Goal: Communication & Community: Answer question/provide support

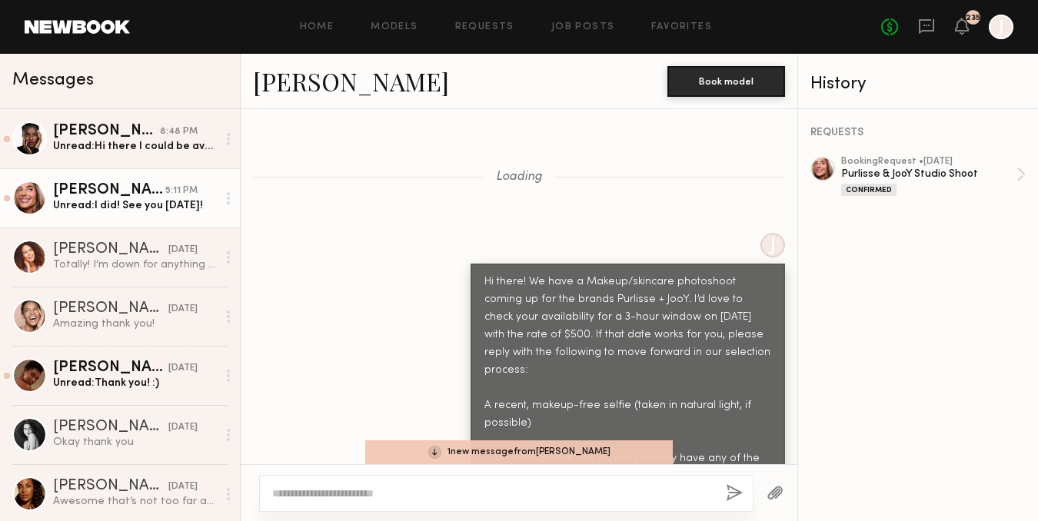
scroll to position [2863, 0]
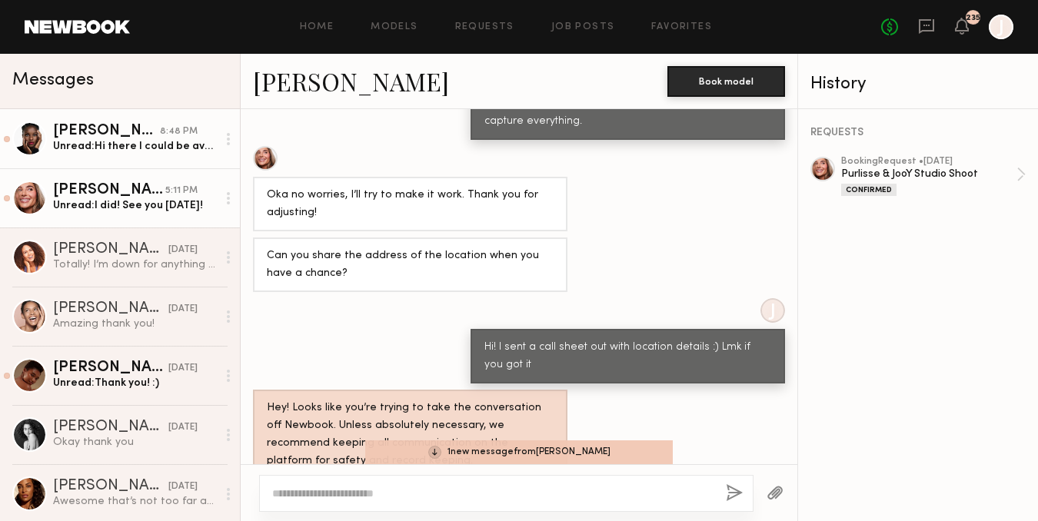
click at [105, 143] on div "Unread: Hi there I could be availiable on the 14th. I have no acne, styes or an…" at bounding box center [135, 146] width 164 height 15
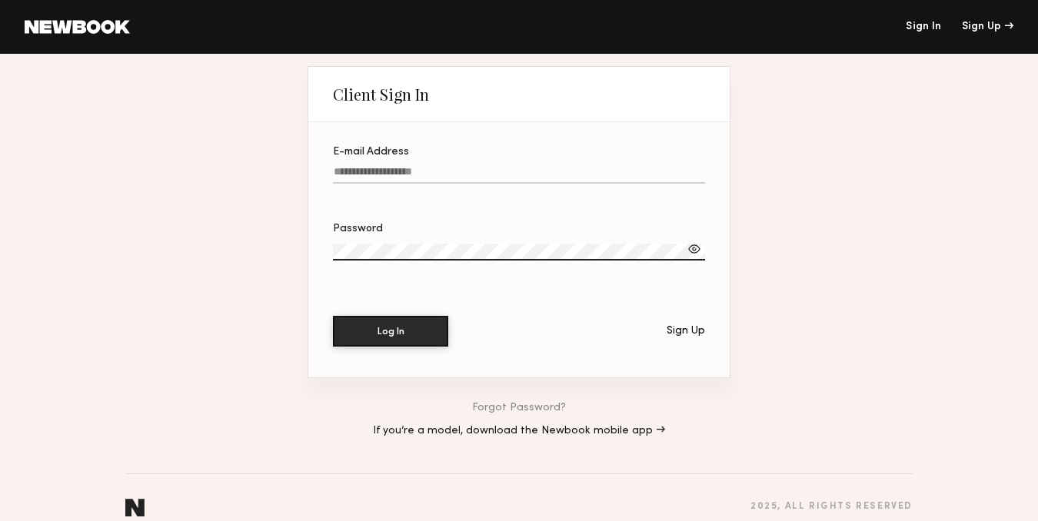
click at [469, 173] on input "E-mail Address" at bounding box center [519, 175] width 372 height 18
type input "**********"
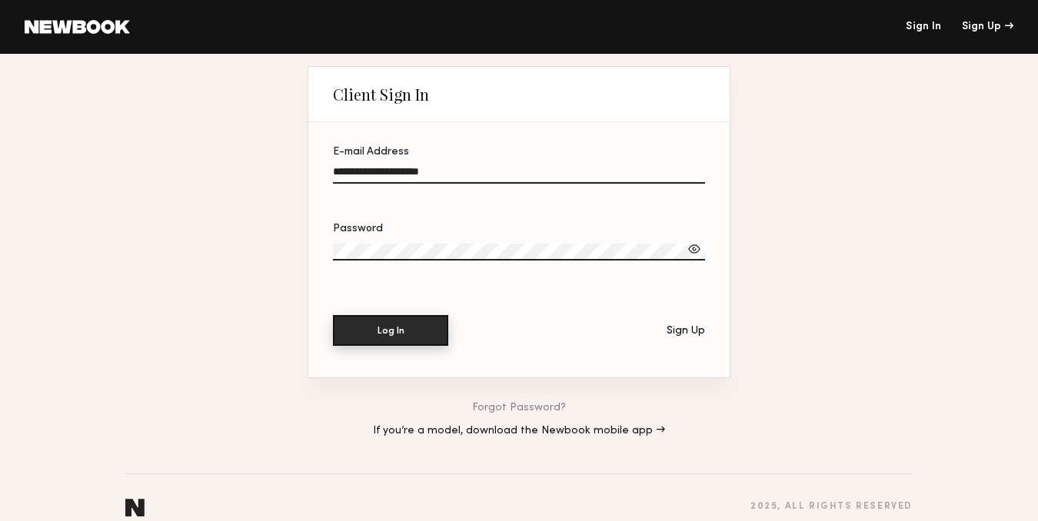
click at [431, 343] on button "Log In" at bounding box center [390, 330] width 115 height 31
click at [382, 334] on button "Log In" at bounding box center [390, 330] width 115 height 31
click at [245, 239] on div "**********" at bounding box center [519, 297] width 1038 height 486
click at [348, 339] on button "Log In" at bounding box center [390, 330] width 115 height 31
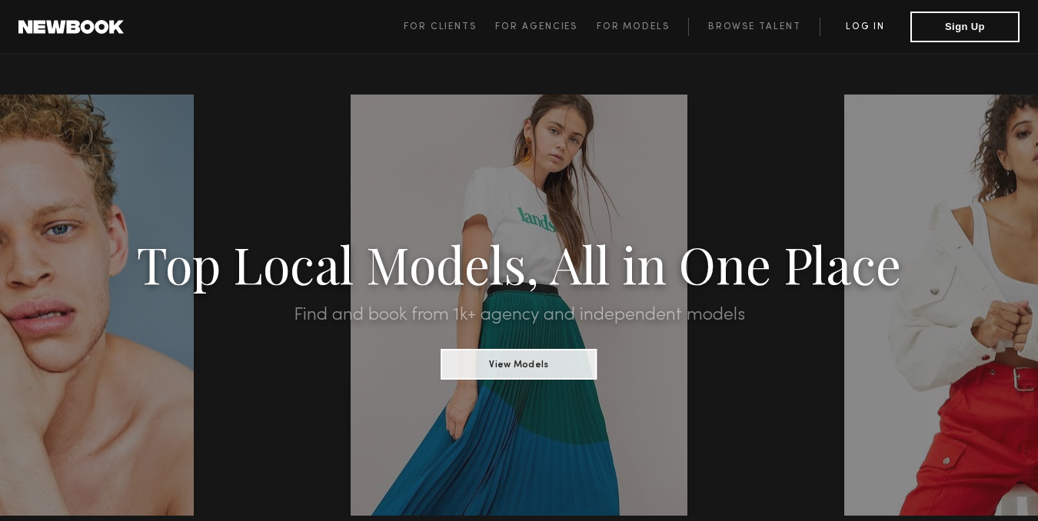
click at [859, 30] on link "Log in" at bounding box center [865, 27] width 91 height 18
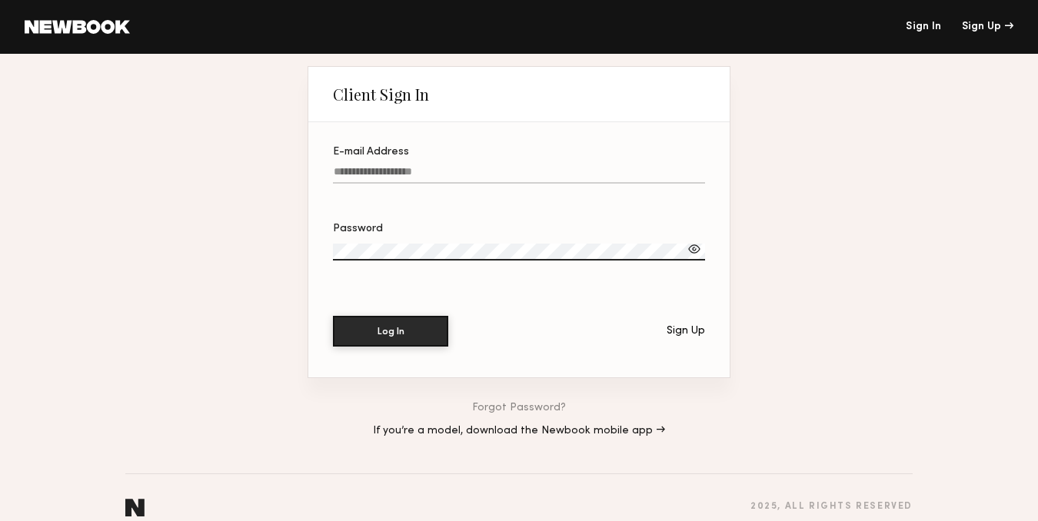
click at [441, 172] on input "E-mail Address" at bounding box center [519, 175] width 372 height 18
type input "**********"
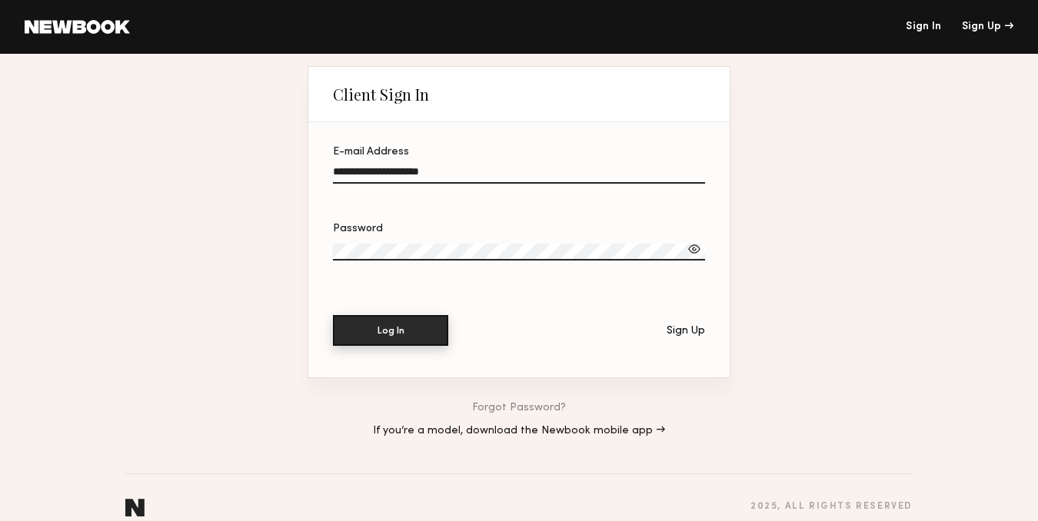
click at [338, 338] on button "Log In" at bounding box center [390, 330] width 115 height 31
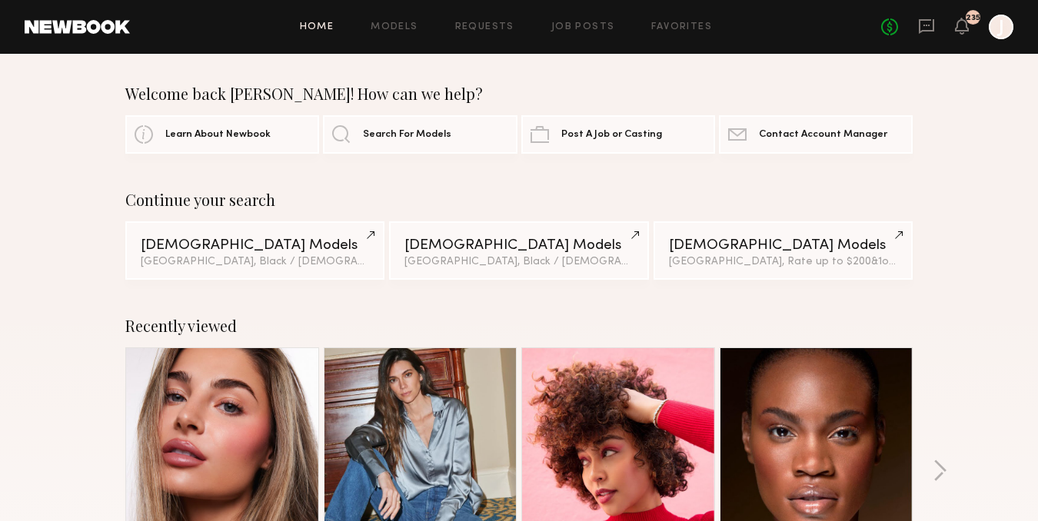
click at [921, 21] on icon at bounding box center [926, 26] width 15 height 15
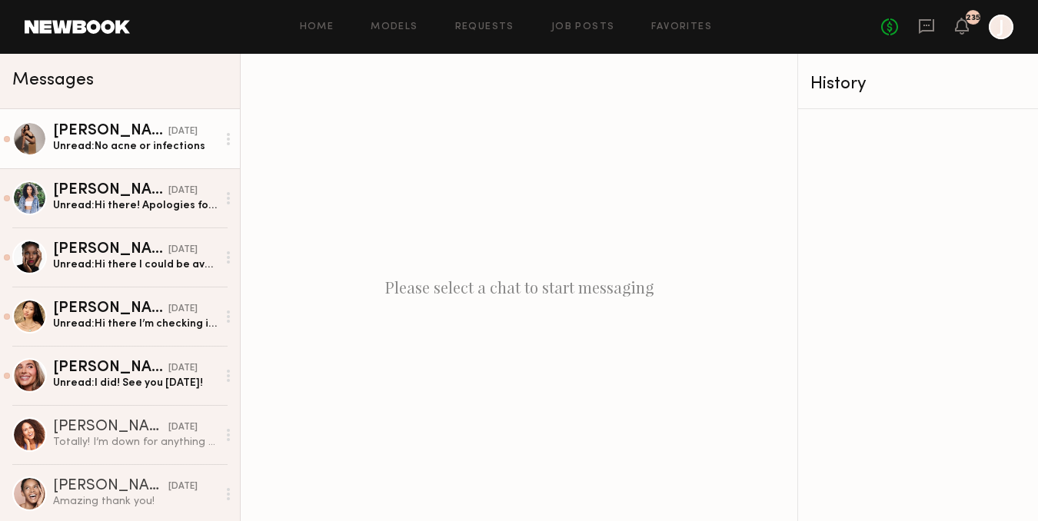
click at [113, 145] on div "Unread: No acne or infections" at bounding box center [135, 146] width 164 height 15
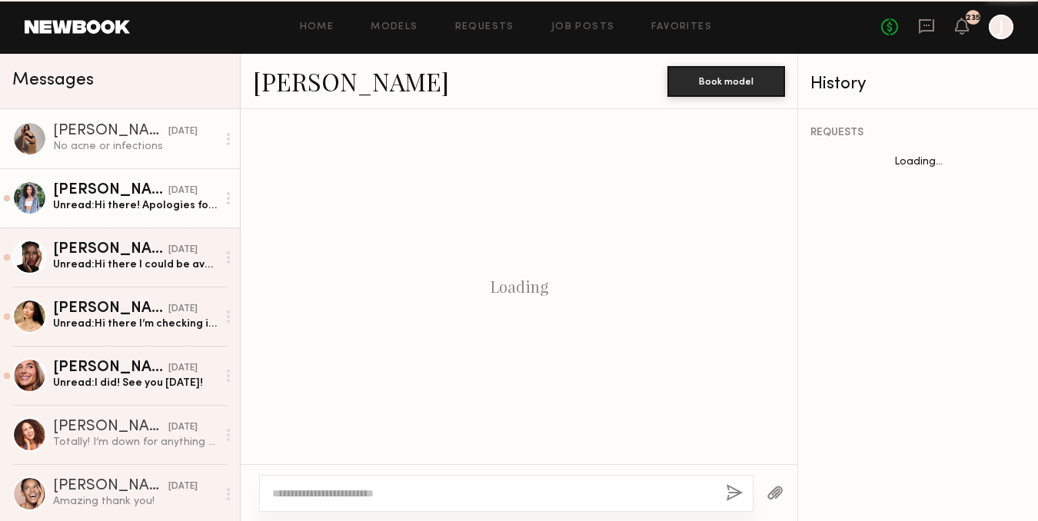
scroll to position [3090, 0]
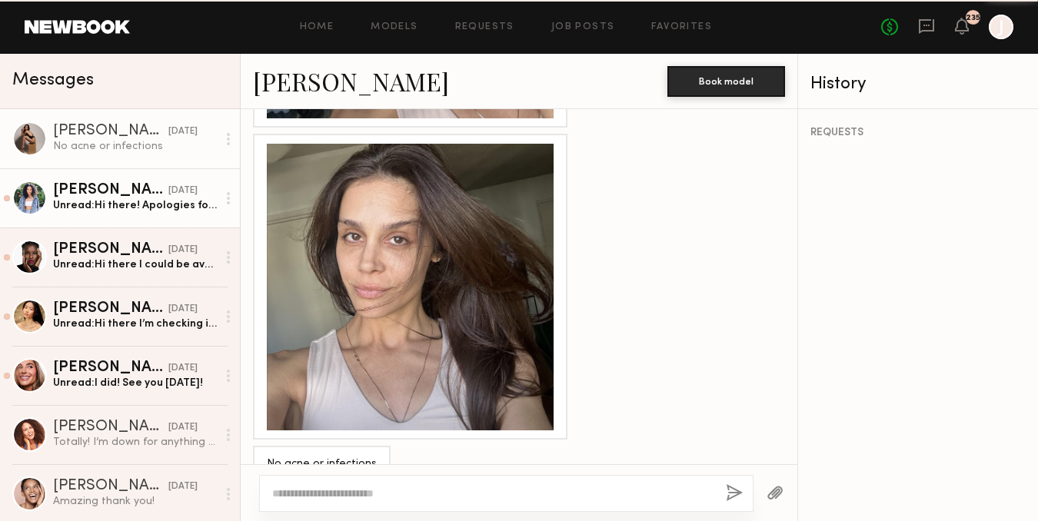
click at [110, 180] on link "[PERSON_NAME] [DATE] Unread: Hi there! Apologies for the delay in response. I’m…" at bounding box center [120, 197] width 240 height 59
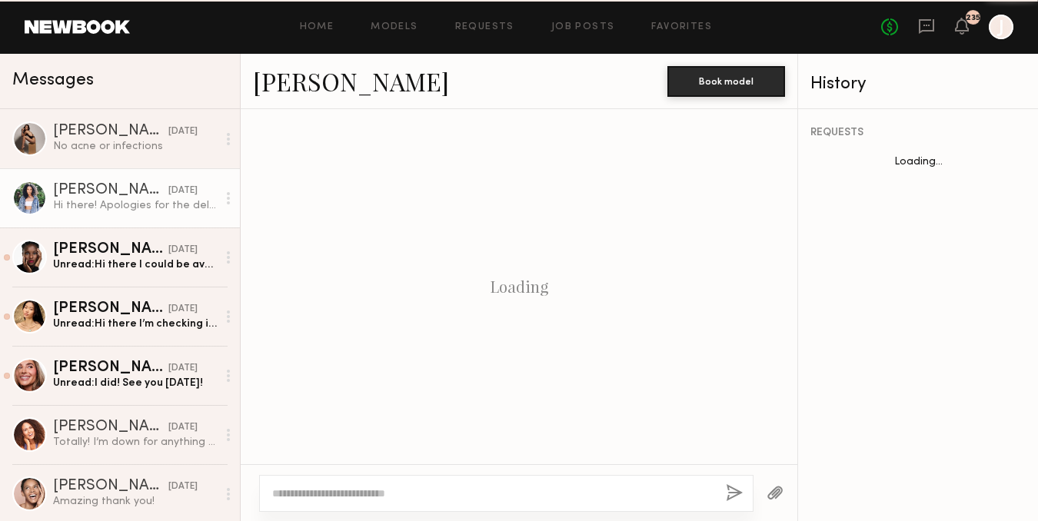
scroll to position [2986, 0]
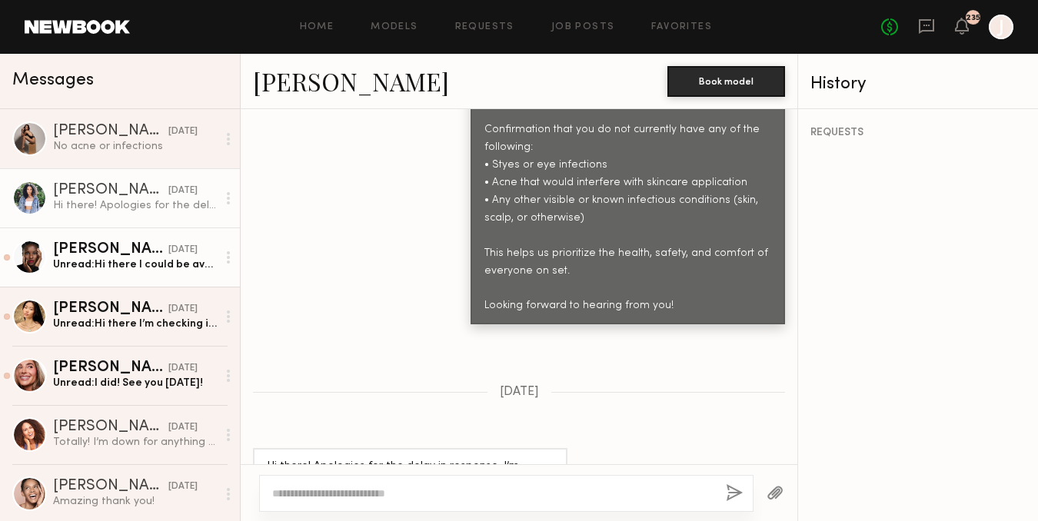
click at [121, 269] on div "Unread: Hi there I could be availiable on the 14th. I have no acne, styes or an…" at bounding box center [135, 265] width 164 height 15
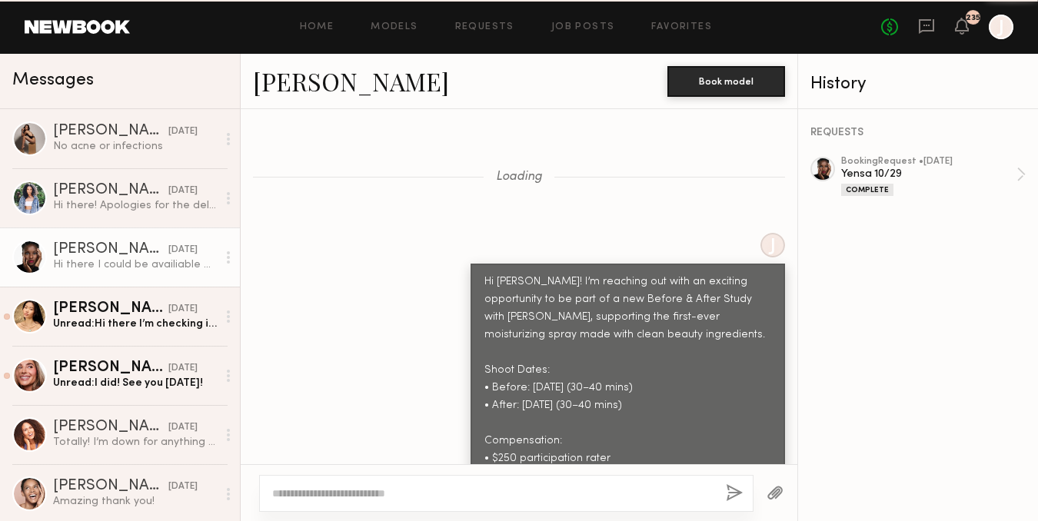
scroll to position [2702, 0]
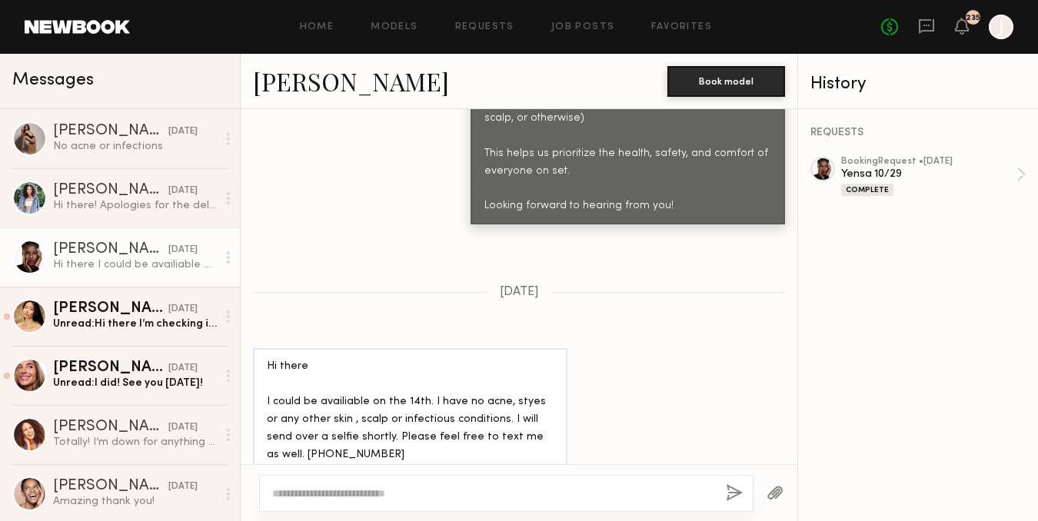
click at [377, 496] on textarea at bounding box center [492, 493] width 441 height 15
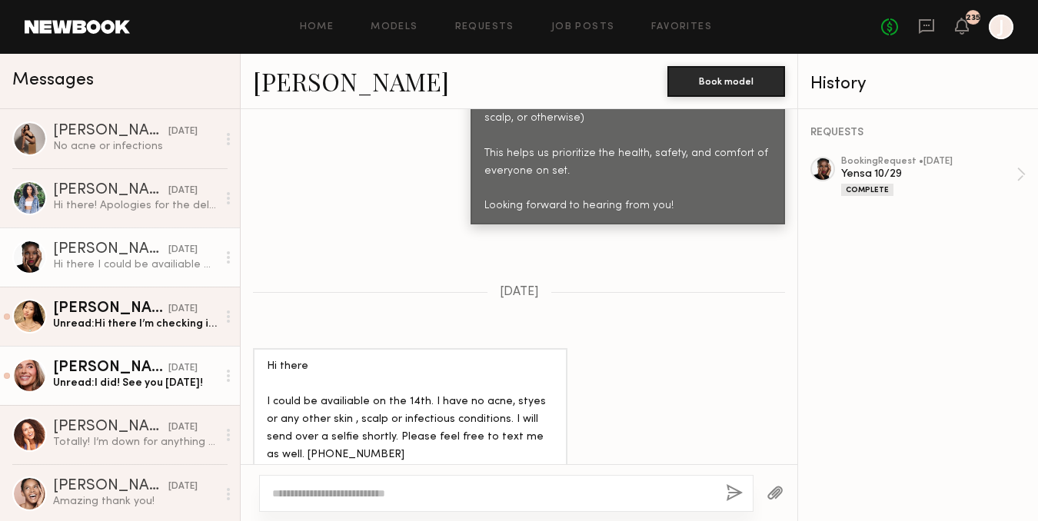
click at [185, 392] on link "[PERSON_NAME] [DATE] Unread: I did! See you [DATE]!" at bounding box center [120, 375] width 240 height 59
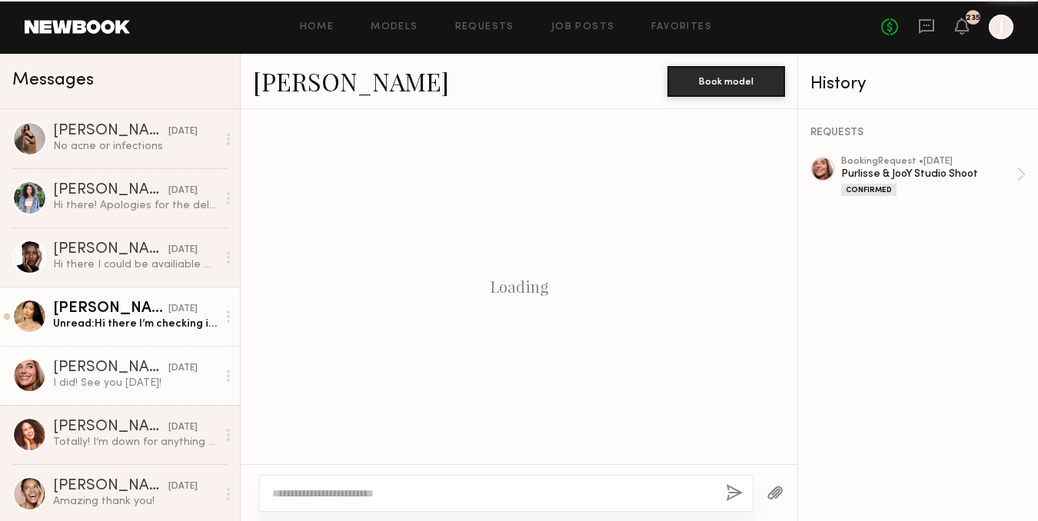
scroll to position [761, 0]
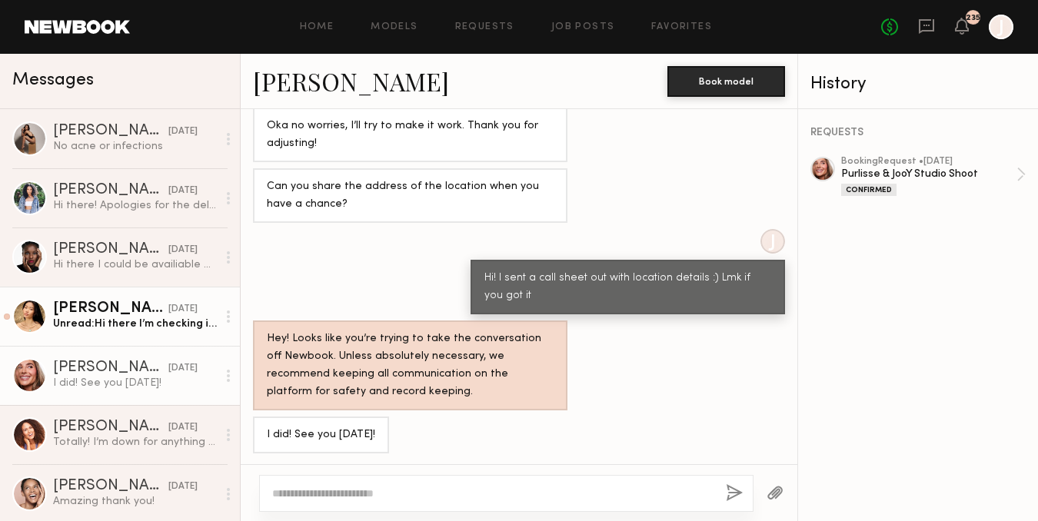
click at [170, 328] on div "Unread: Hi there I’m checking if we still shoot [DATE] or not if yes please let…" at bounding box center [135, 324] width 164 height 15
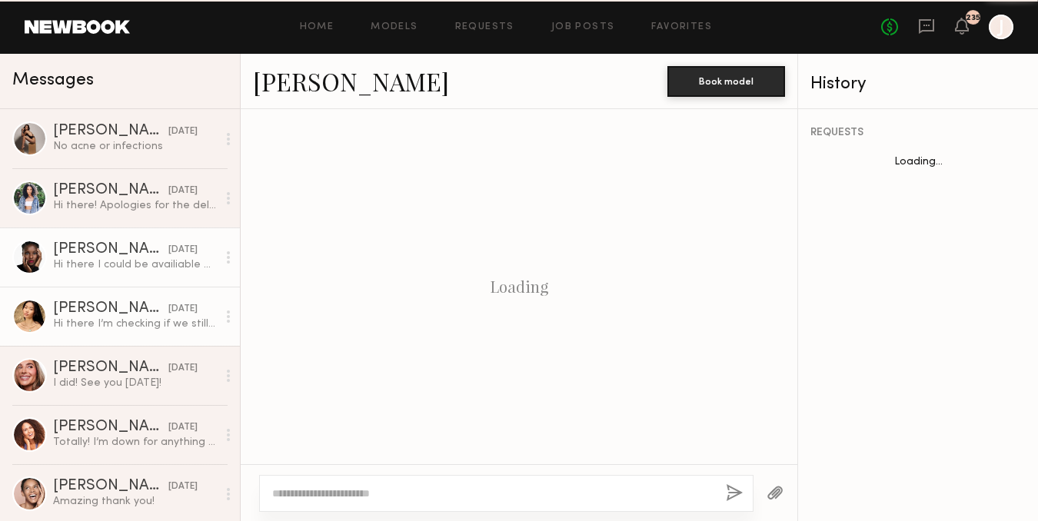
scroll to position [2381, 0]
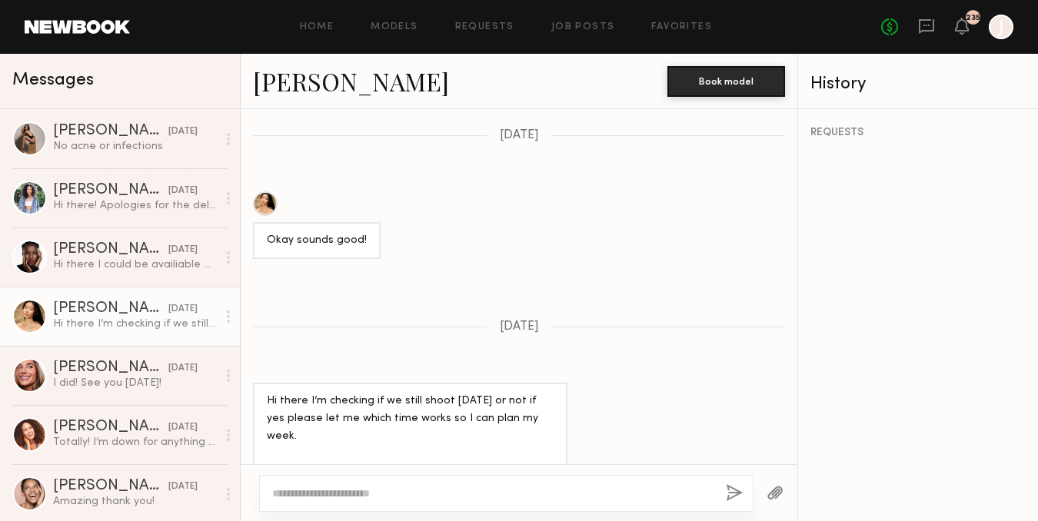
click at [305, 491] on textarea at bounding box center [492, 493] width 441 height 15
type textarea "**********"
click at [731, 494] on button "button" at bounding box center [734, 494] width 17 height 19
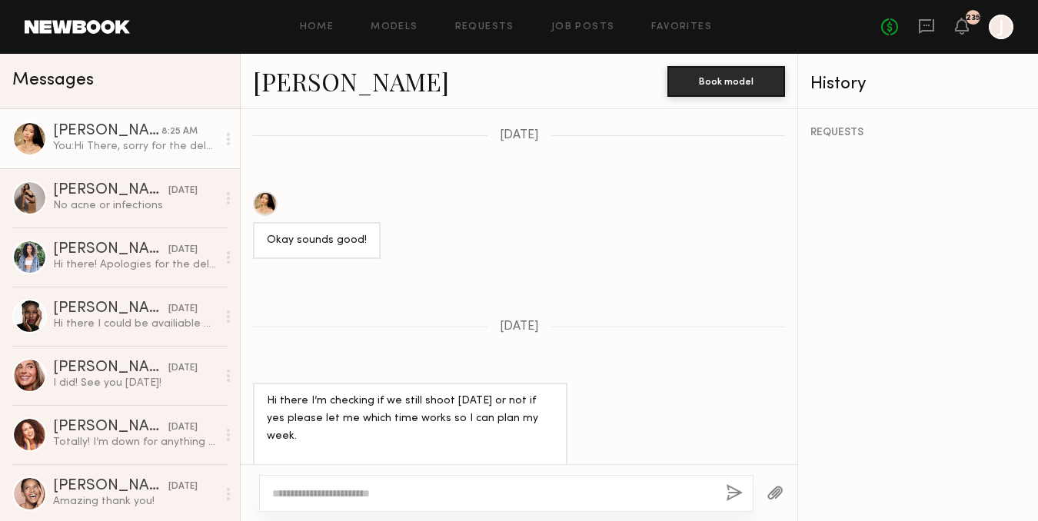
scroll to position [2676, 0]
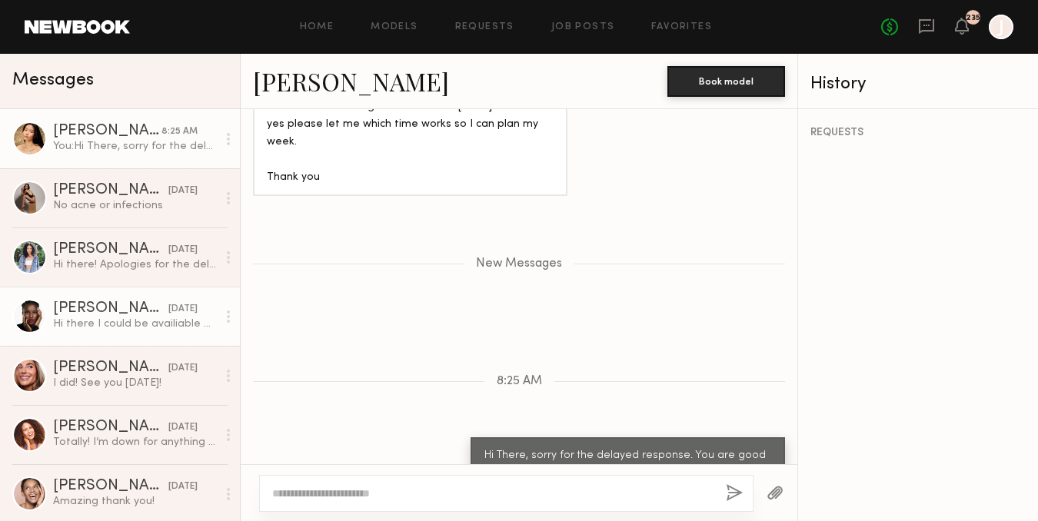
click at [95, 304] on div "[PERSON_NAME]" at bounding box center [110, 308] width 115 height 15
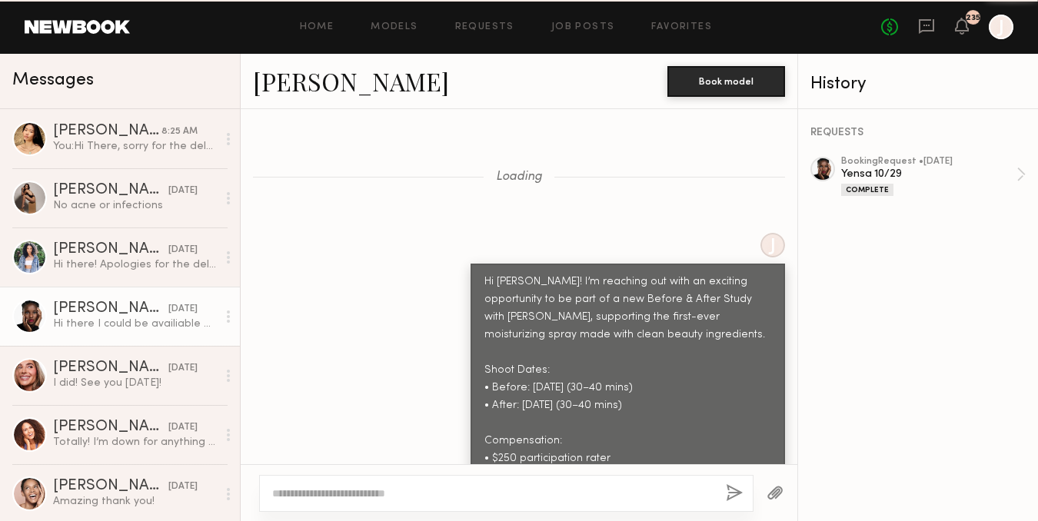
scroll to position [2702, 0]
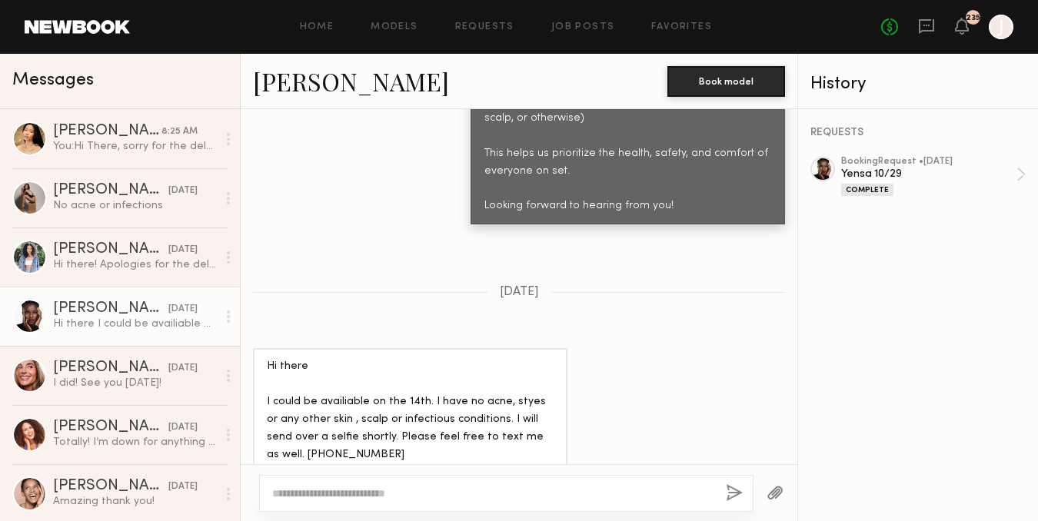
click at [343, 485] on div at bounding box center [506, 493] width 495 height 37
click at [341, 497] on textarea at bounding box center [492, 493] width 441 height 15
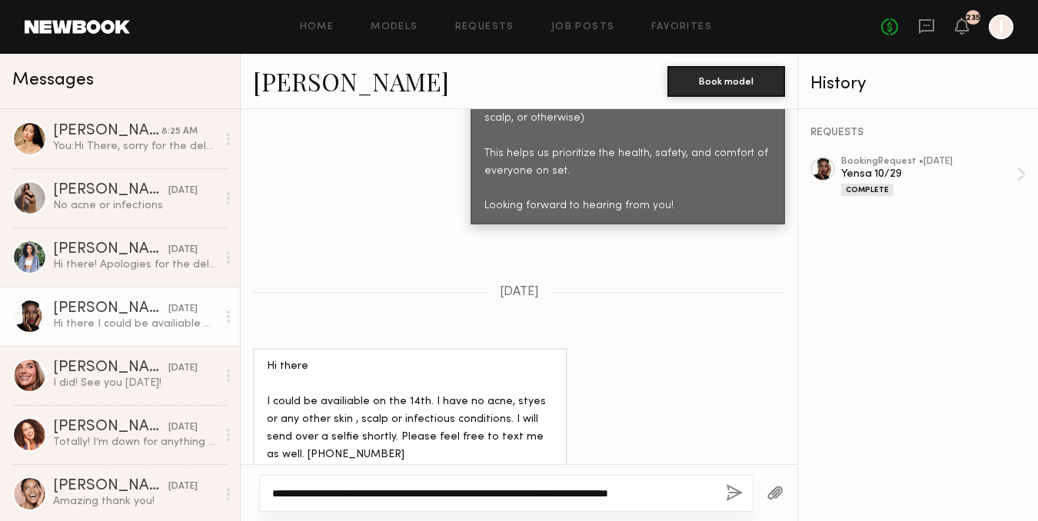
type textarea "**********"
click at [737, 489] on button "button" at bounding box center [734, 494] width 17 height 19
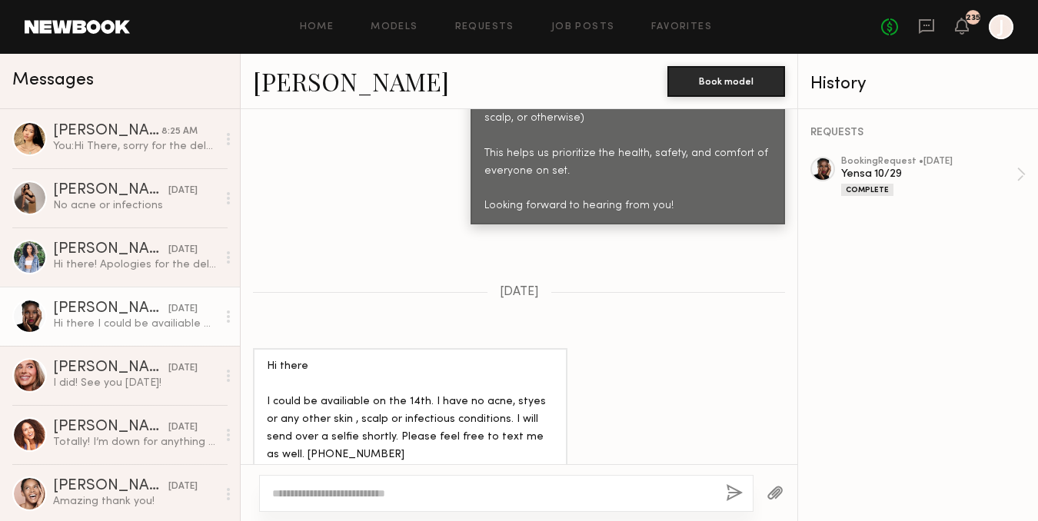
scroll to position [3027, 0]
